Goal: Task Accomplishment & Management: Use online tool/utility

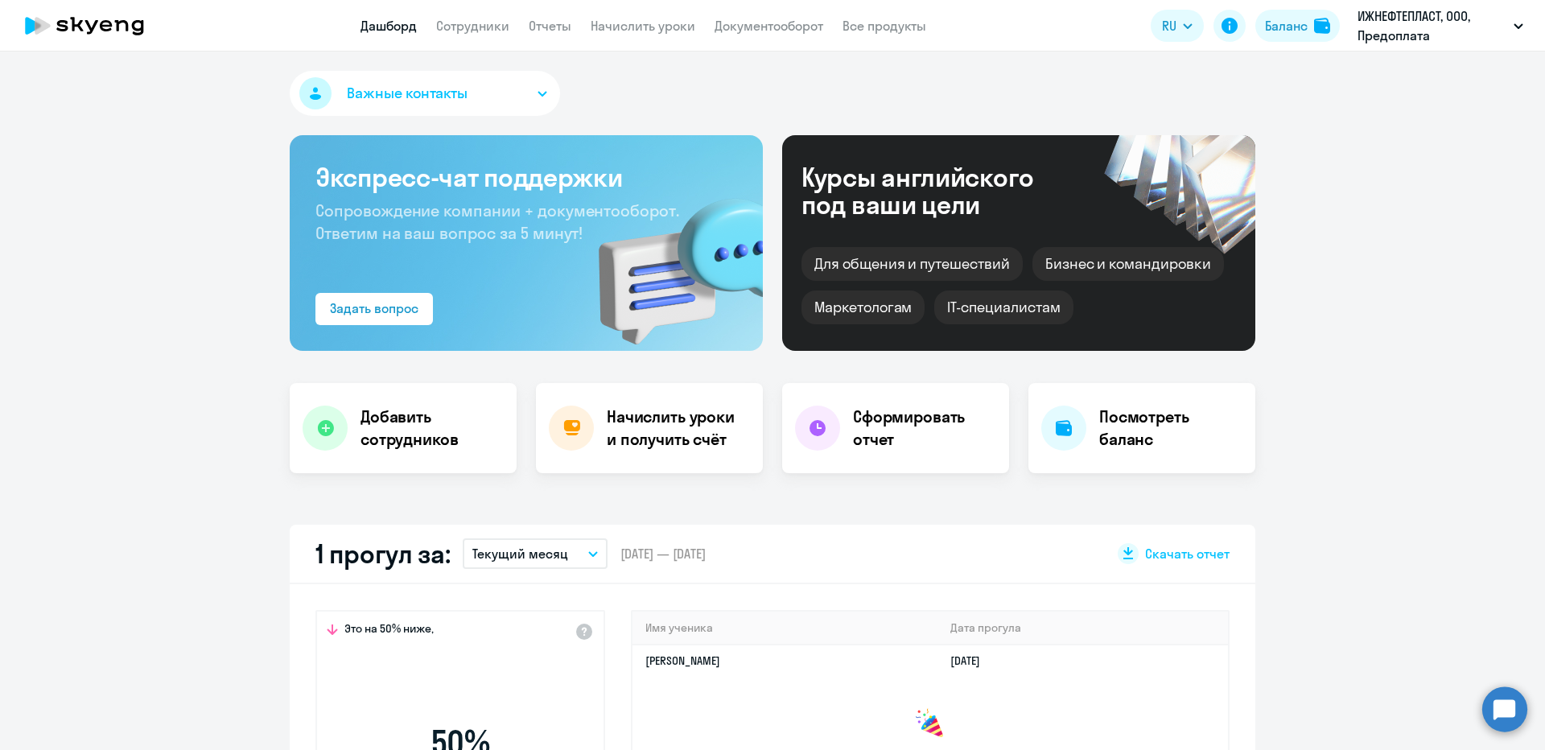
select select "30"
click at [674, 418] on h4 "Начислить уроки и получить счёт" at bounding box center [677, 427] width 140 height 45
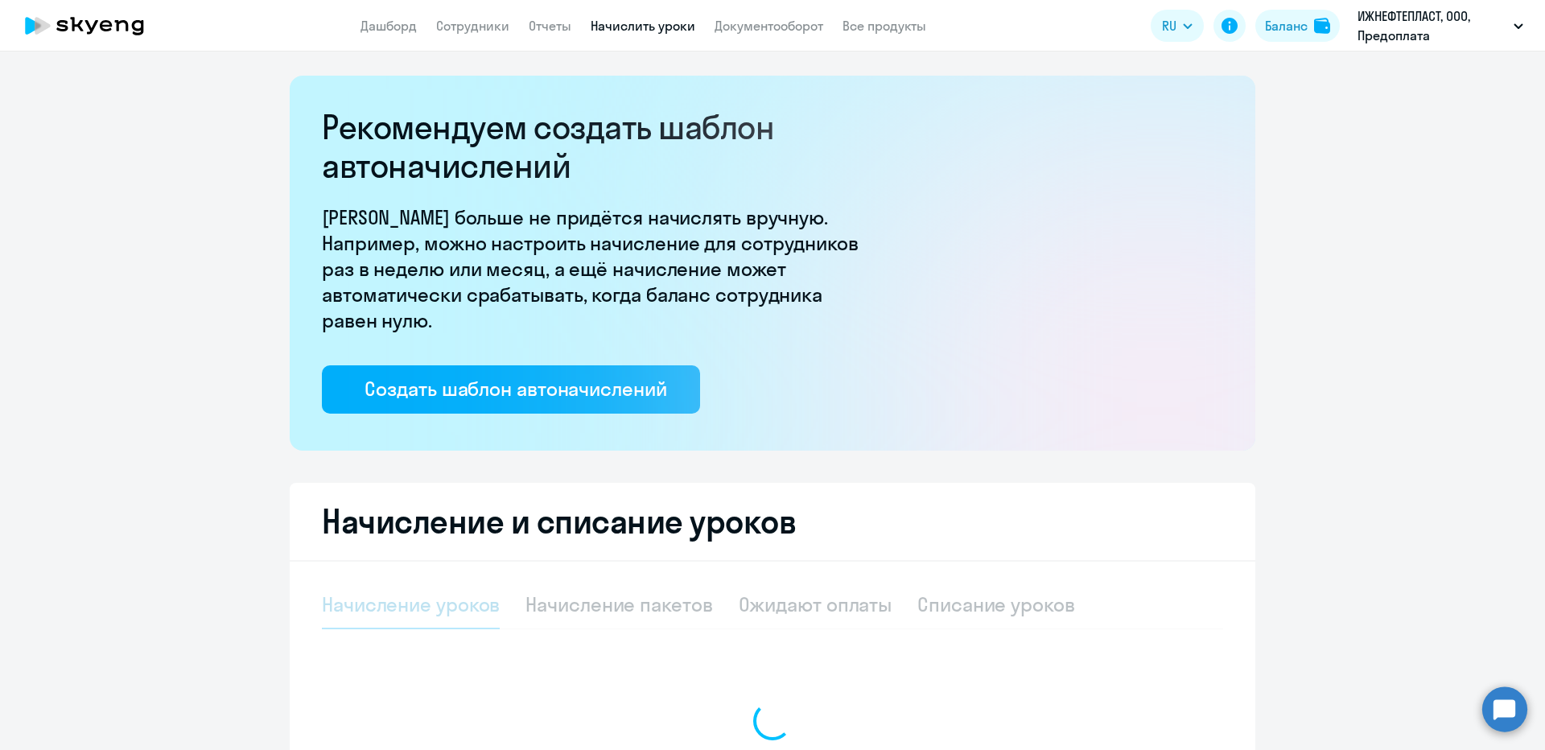
select select "10"
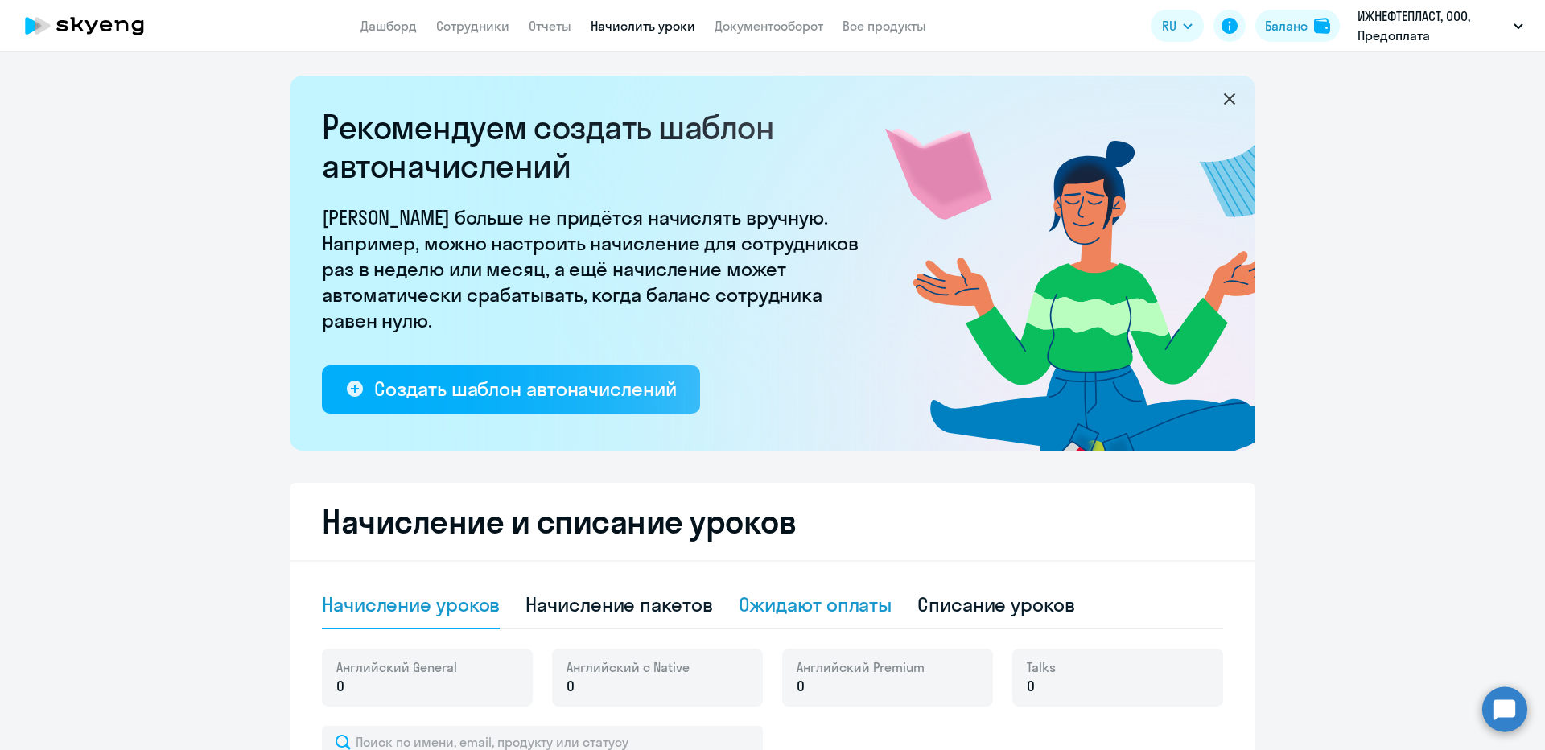
click at [801, 585] on div "Ожидают оплаты" at bounding box center [816, 605] width 154 height 48
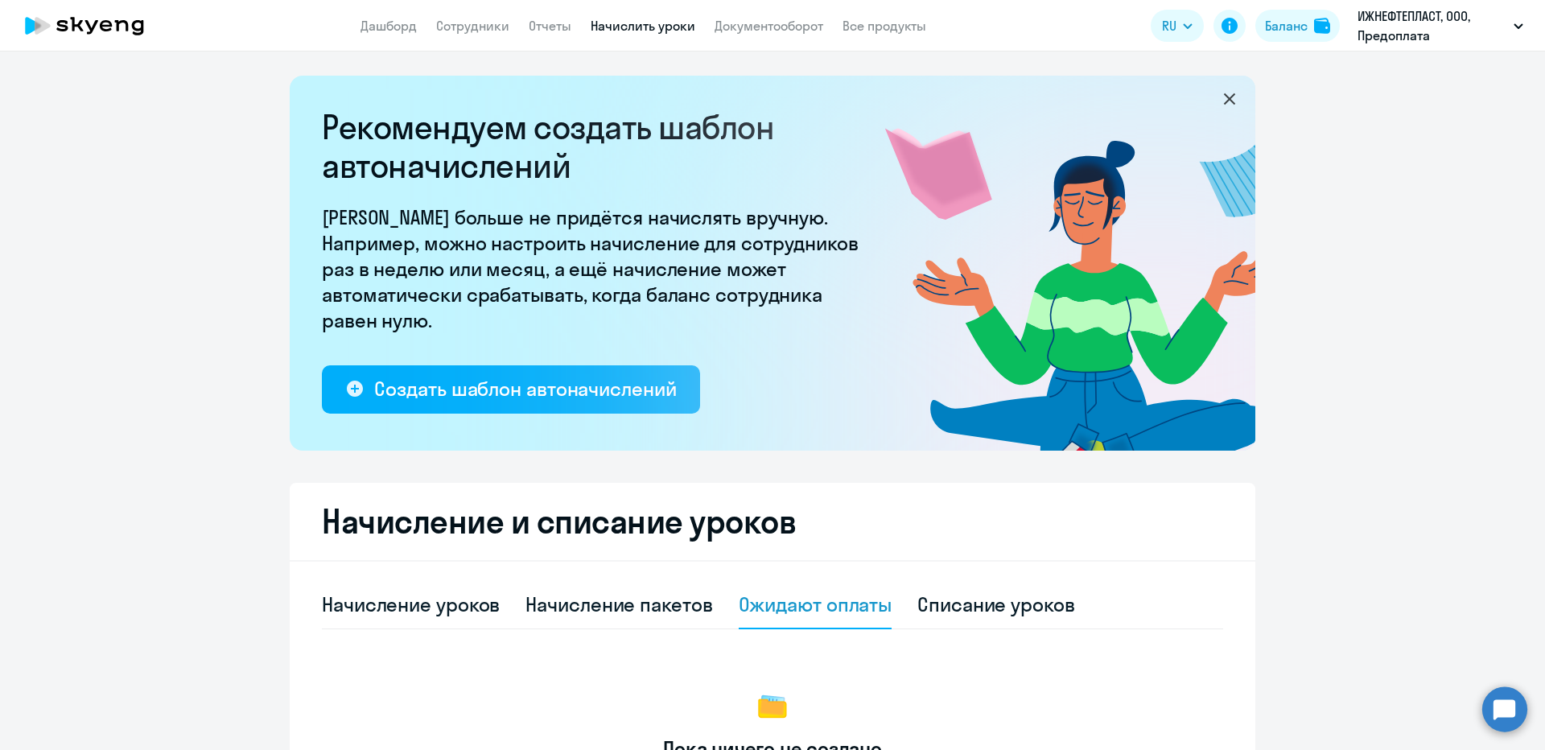
click at [723, 44] on app-header "Дашборд Сотрудники Отчеты Начислить уроки Документооборот Все продукты Дашборд …" at bounding box center [772, 25] width 1545 height 51
click at [720, 31] on link "Документооборот" at bounding box center [768, 26] width 109 height 16
